Goal: Task Accomplishment & Management: Complete application form

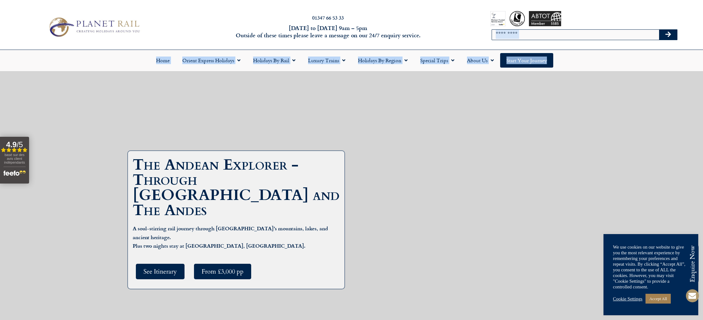
drag, startPoint x: 682, startPoint y: 24, endPoint x: 592, endPoint y: 148, distance: 153.7
